Goal: Task Accomplishment & Management: Manage account settings

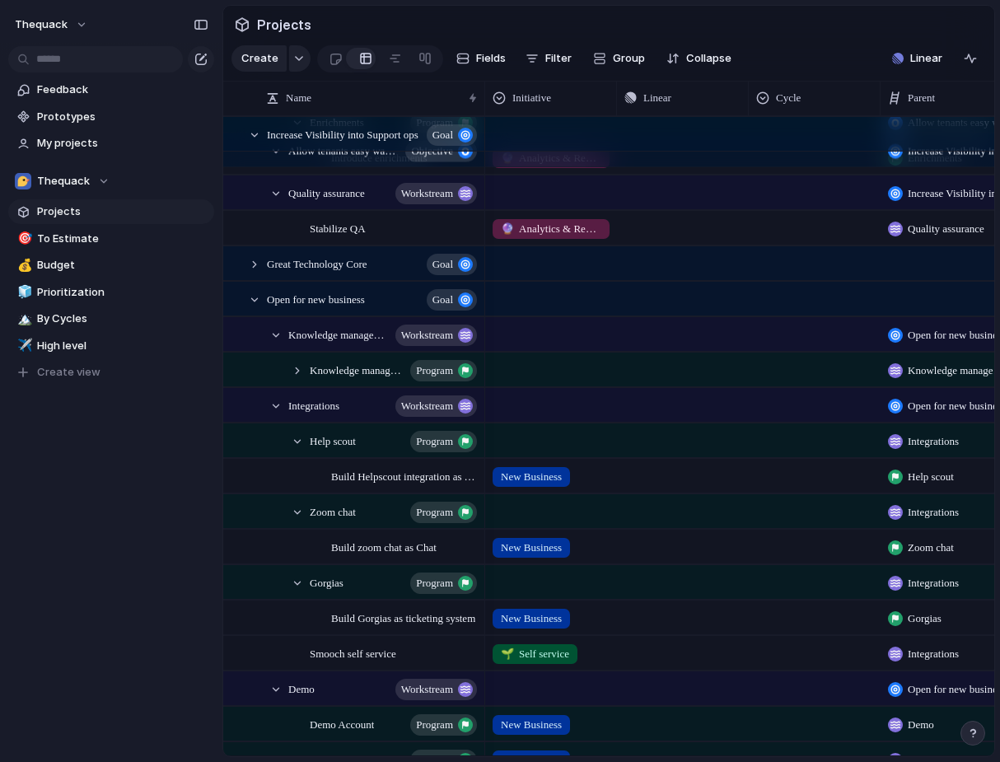
scroll to position [2526, 0]
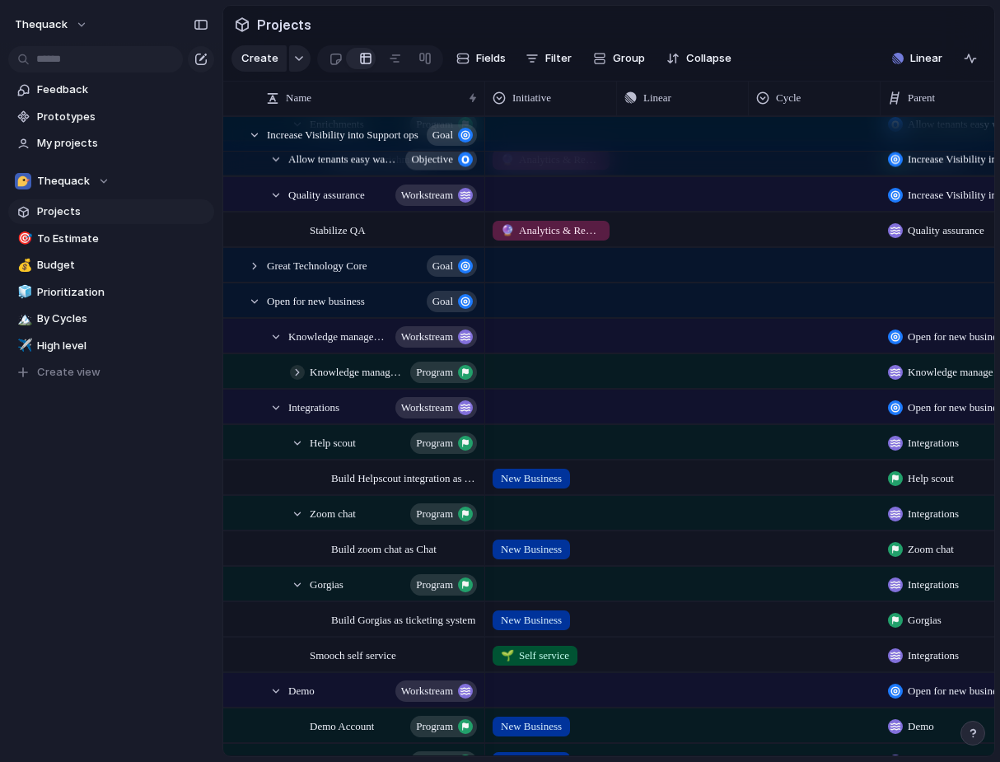
click at [298, 372] on div at bounding box center [297, 372] width 15 height 15
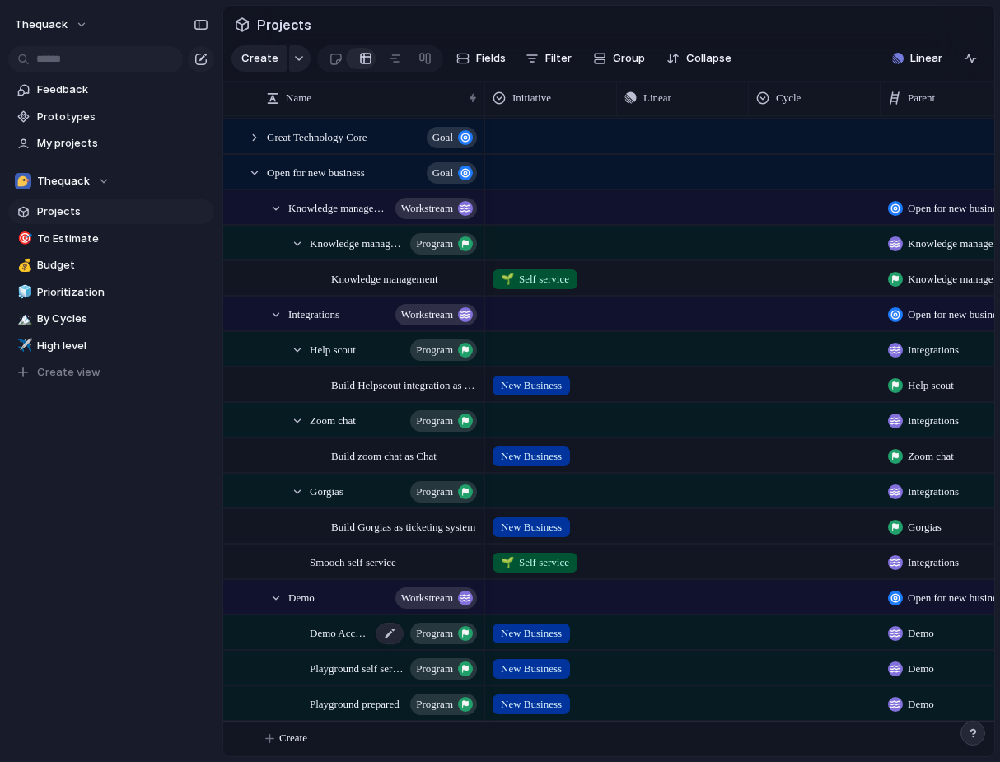
scroll to position [0, 368]
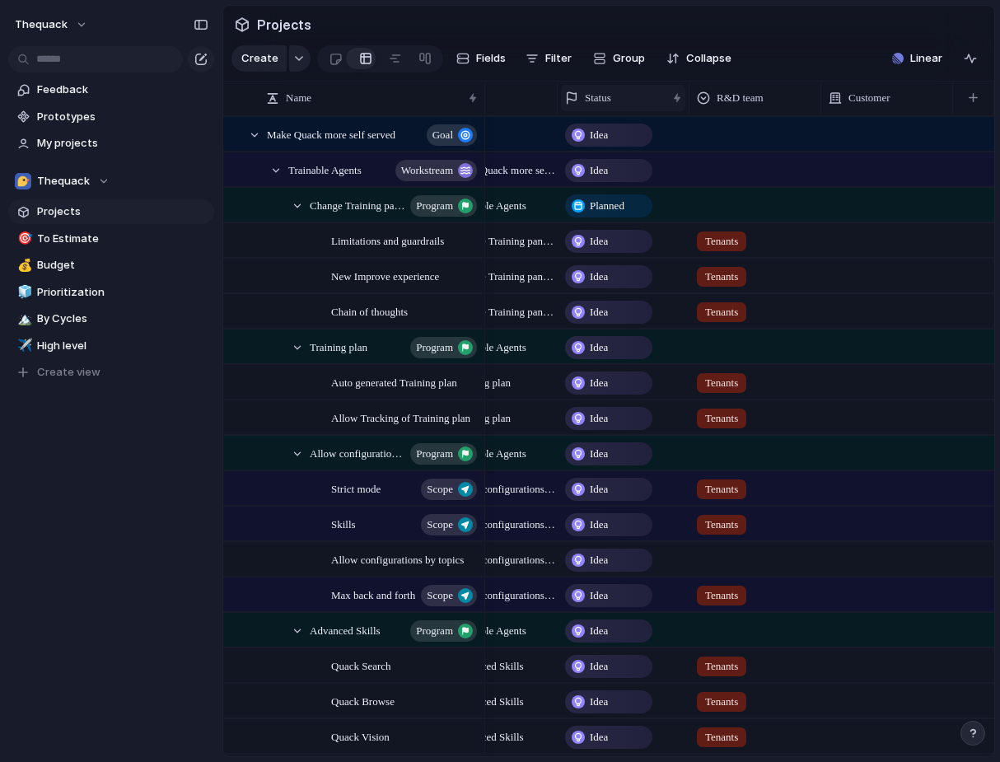
click at [600, 104] on span "Status" at bounding box center [598, 98] width 26 height 16
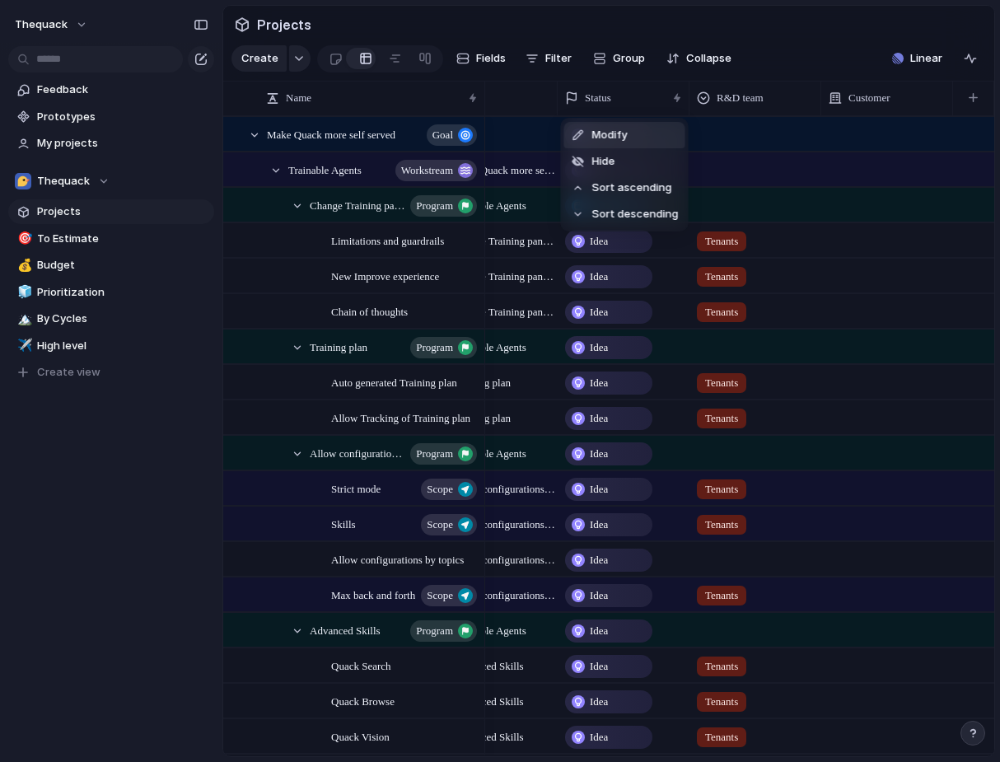
click at [599, 130] on span "Modify" at bounding box center [609, 135] width 35 height 16
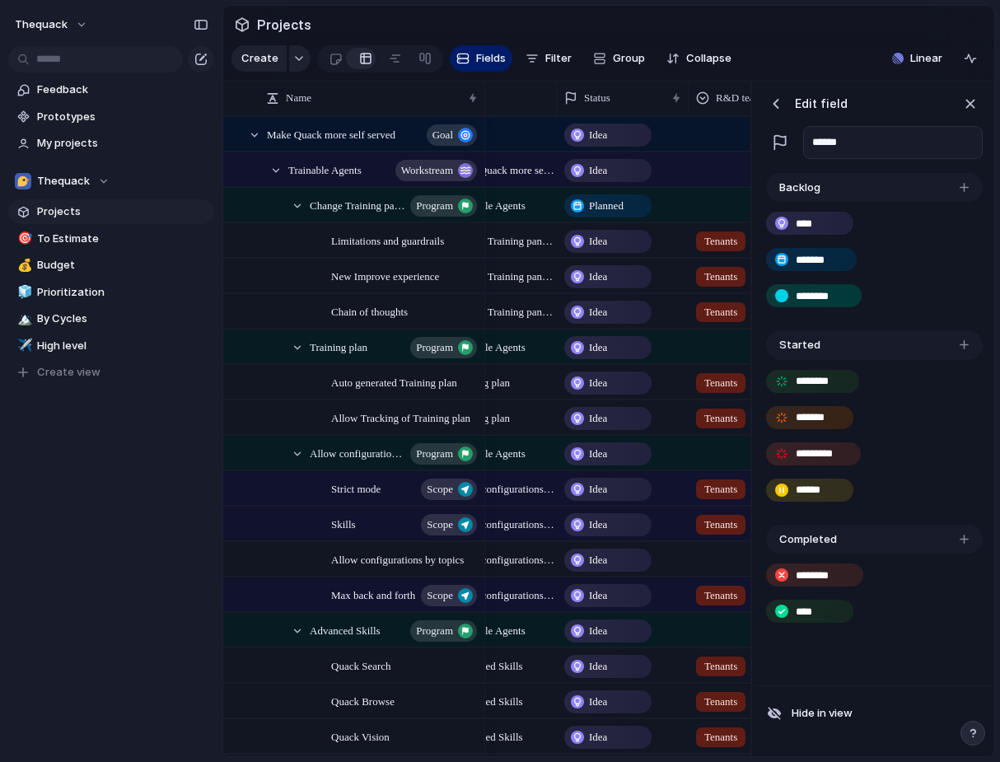
click at [966, 189] on div "button" at bounding box center [964, 187] width 9 height 9
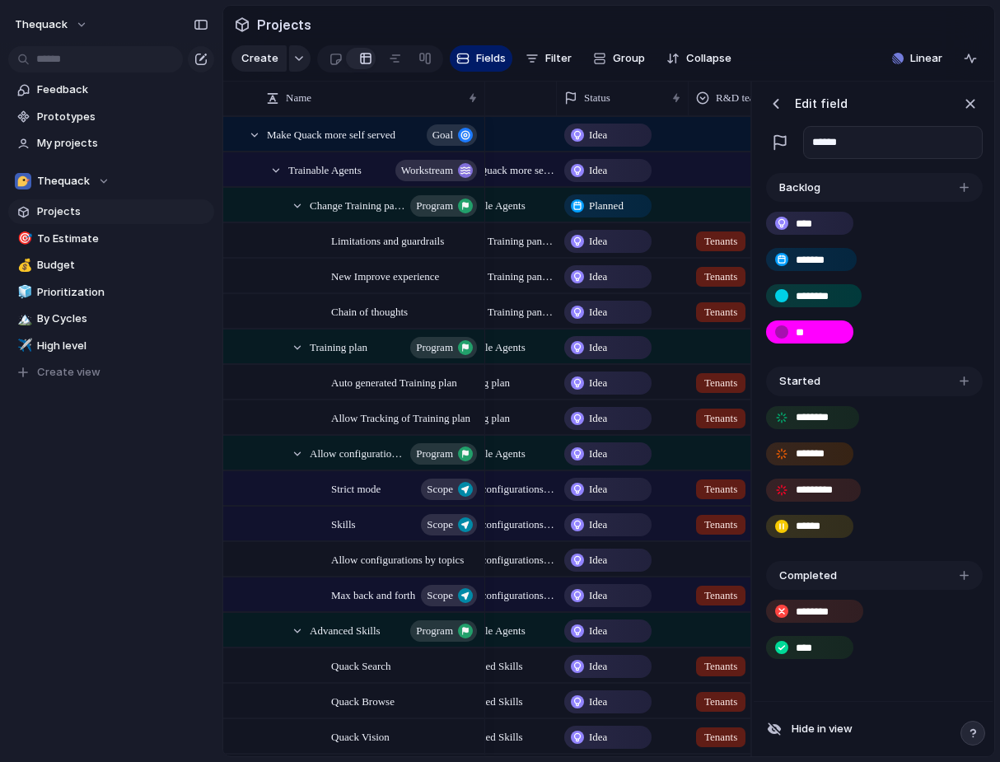
type input "*"
type input "*********"
click at [782, 340] on button "button" at bounding box center [782, 332] width 18 height 18
click at [770, 335] on div "*********" at bounding box center [816, 332] width 96 height 20
click at [938, 323] on div at bounding box center [957, 332] width 39 height 18
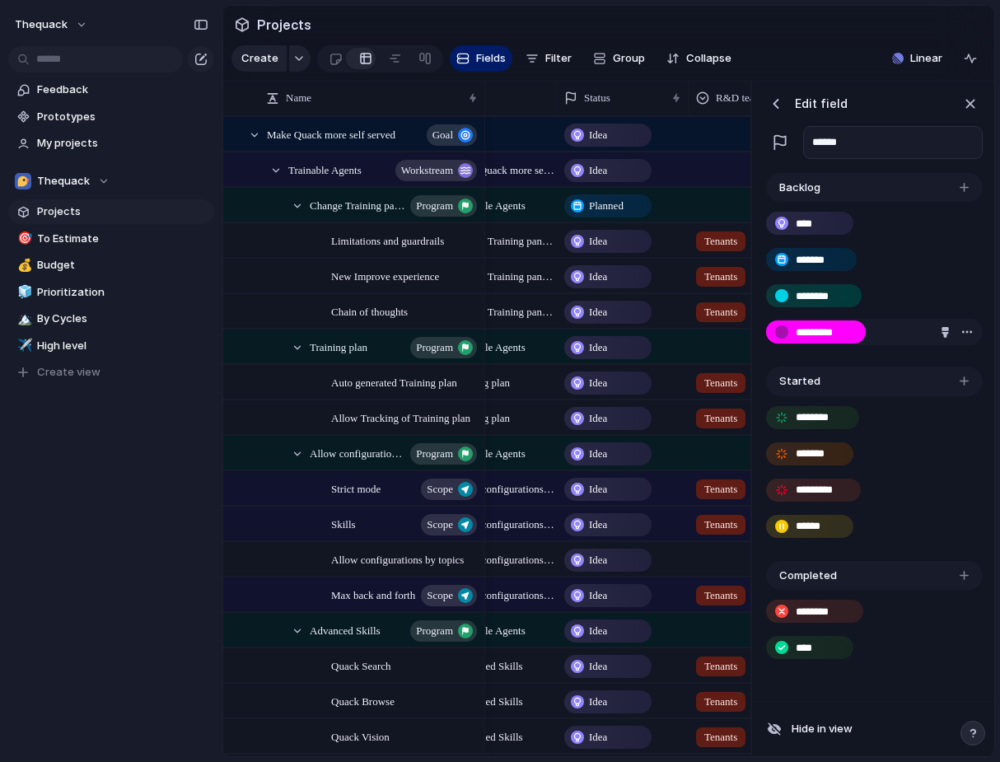
click at [944, 333] on div "button" at bounding box center [945, 332] width 11 height 11
click at [889, 367] on div at bounding box center [903, 397] width 81 height 81
click at [901, 367] on button "button" at bounding box center [902, 368] width 21 height 21
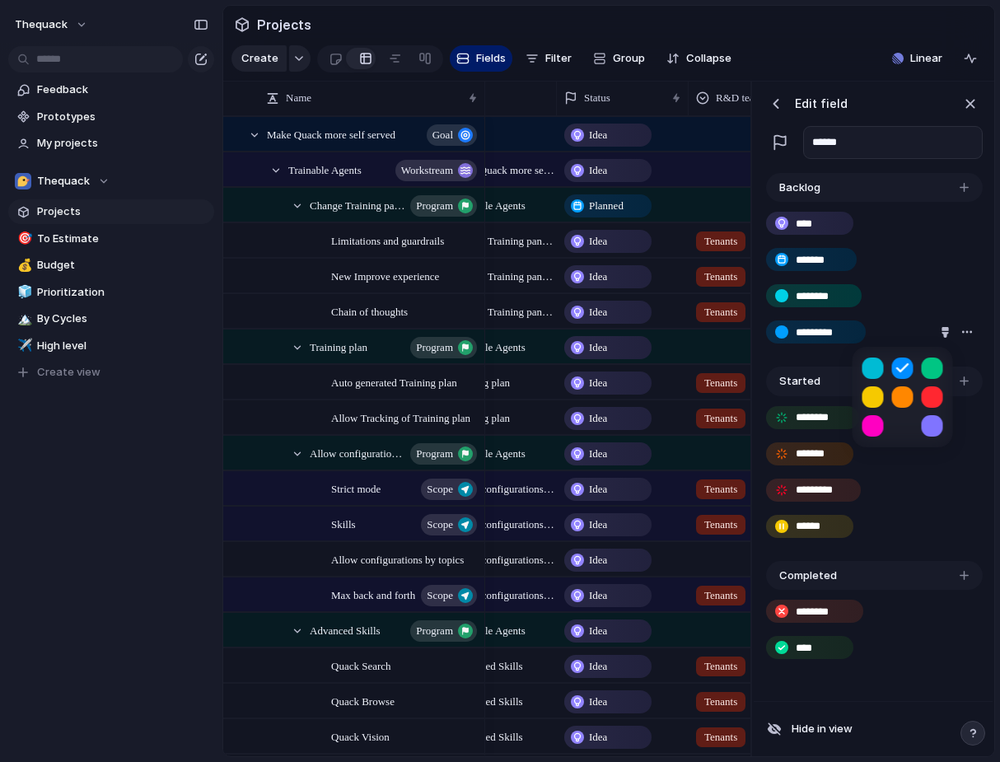
click at [866, 367] on button "button" at bounding box center [873, 368] width 21 height 21
click at [864, 429] on button "button" at bounding box center [873, 425] width 21 height 21
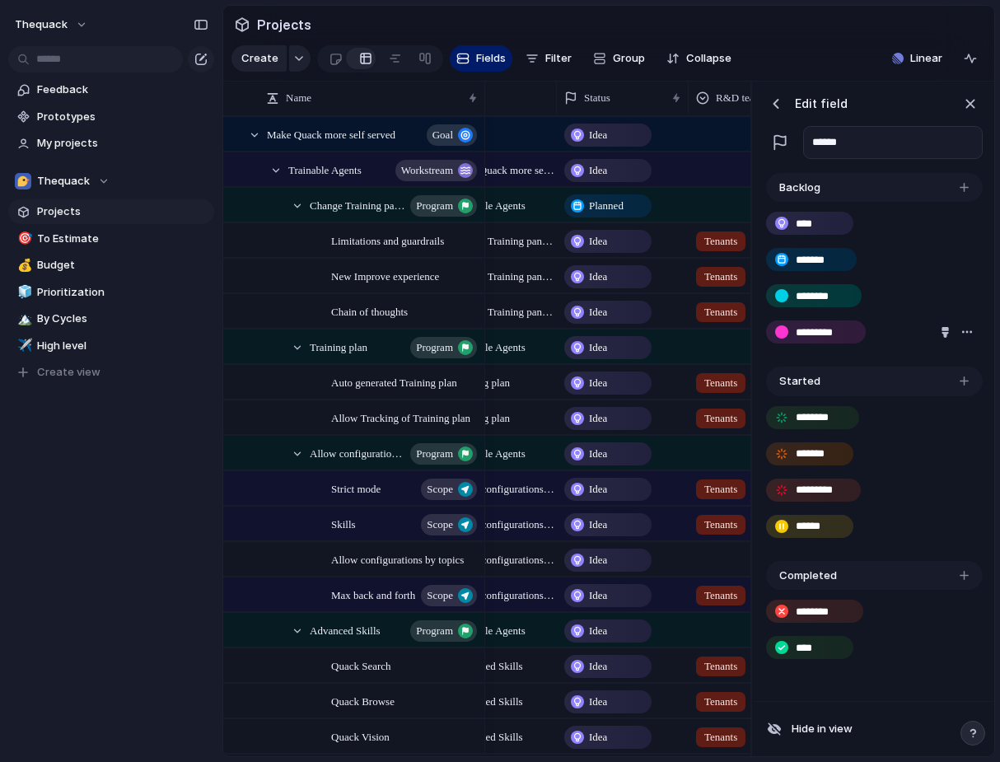
click at [869, 77] on div at bounding box center [500, 381] width 1000 height 762
drag, startPoint x: 958, startPoint y: 258, endPoint x: 958, endPoint y: 335, distance: 76.6
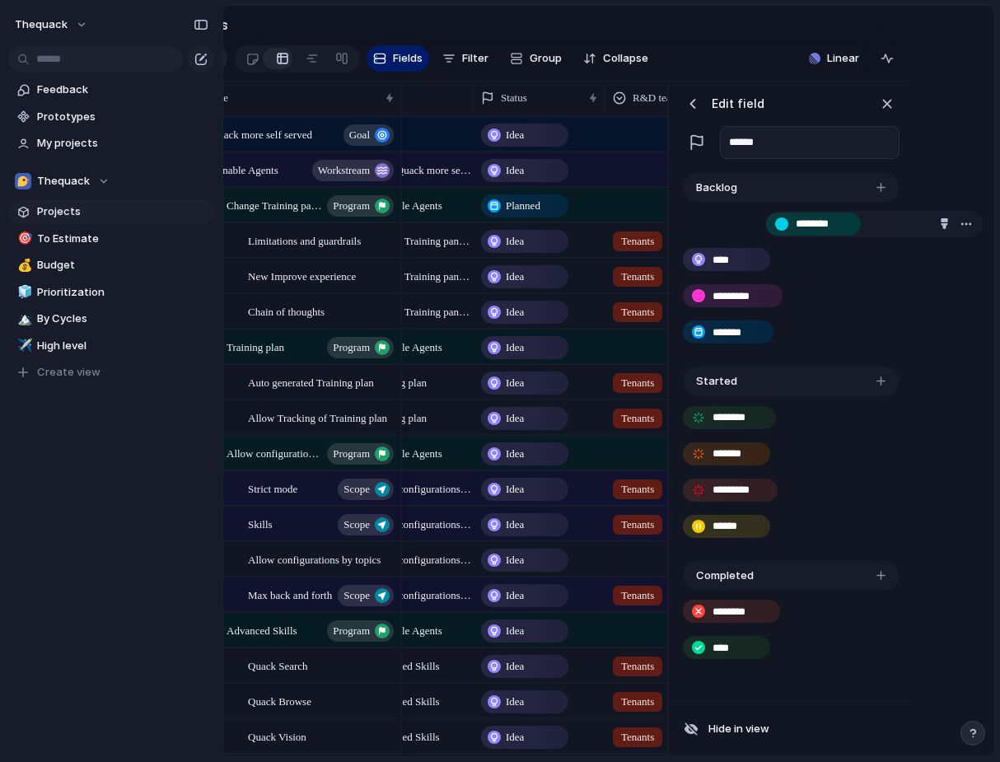
drag, startPoint x: 823, startPoint y: 246, endPoint x: 733, endPoint y: 210, distance: 96.9
click at [733, 210] on div "********" at bounding box center [791, 223] width 217 height 26
drag, startPoint x: 738, startPoint y: 220, endPoint x: 737, endPoint y: 259, distance: 38.7
click at [681, 21] on section "Projects" at bounding box center [525, 24] width 771 height 37
